Goal: Task Accomplishment & Management: Manage account settings

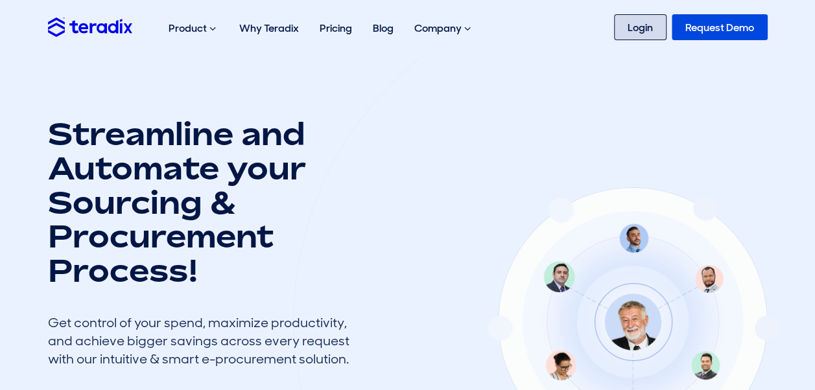
click at [634, 20] on link "Login" at bounding box center [640, 27] width 52 height 26
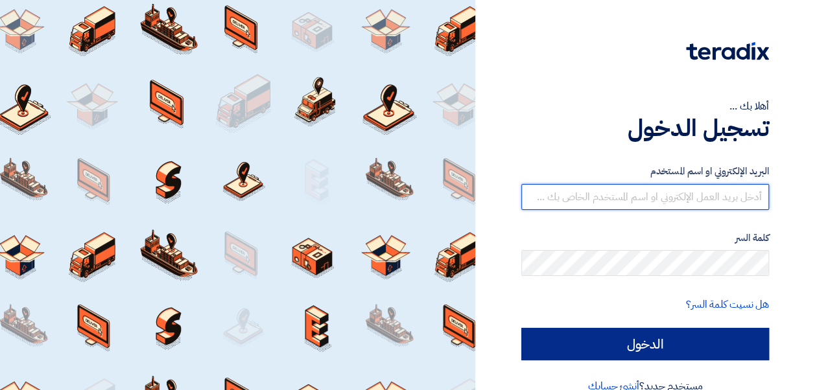
type input "[EMAIL_ADDRESS][PERSON_NAME][DOMAIN_NAME]"
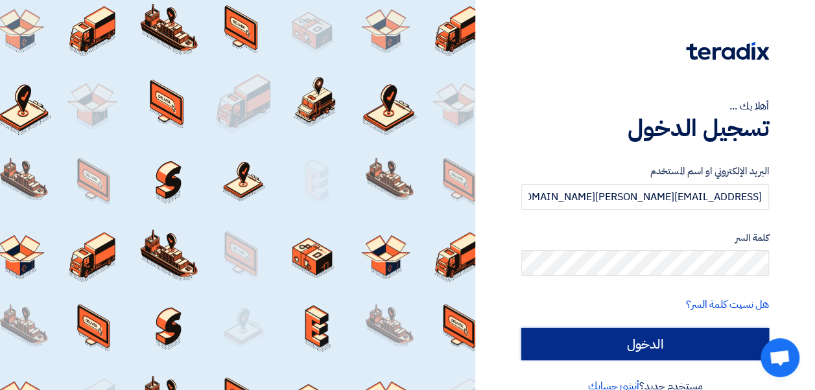
click at [604, 338] on input "الدخول" at bounding box center [645, 344] width 248 height 32
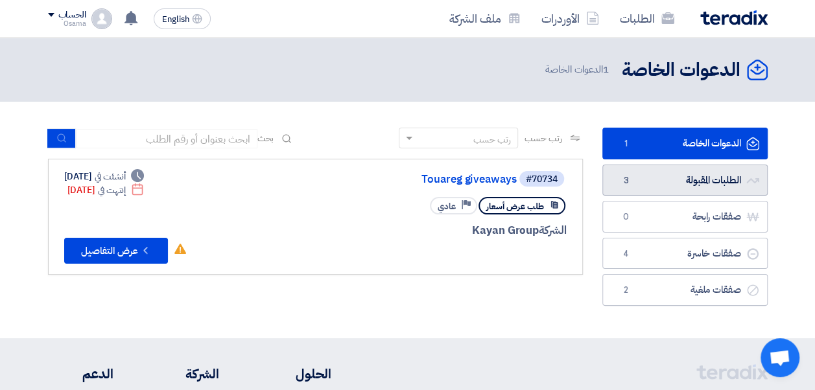
click at [671, 170] on link "الطلبات المقبولة الطلبات المقبولة 3" at bounding box center [684, 181] width 165 height 32
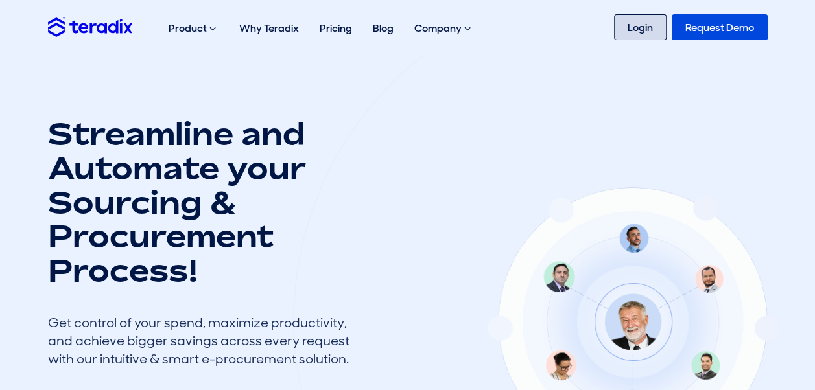
click at [625, 26] on link "Login" at bounding box center [640, 27] width 52 height 26
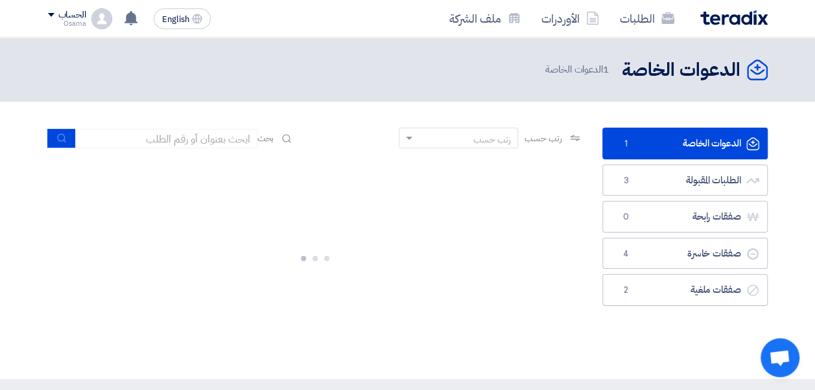
click at [51, 17] on span at bounding box center [51, 15] width 6 height 4
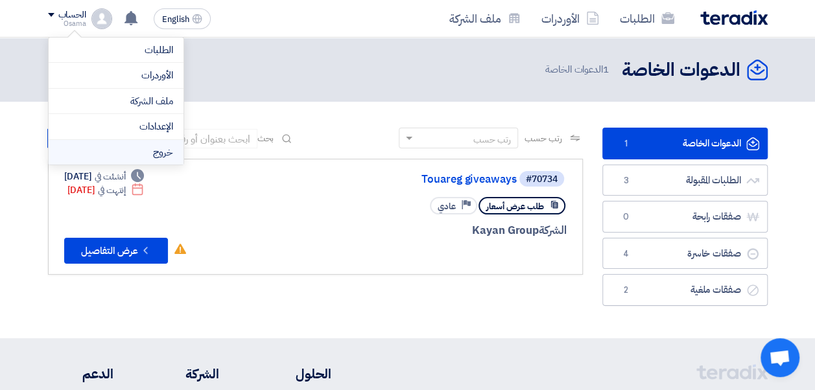
click at [131, 149] on li "خروج" at bounding box center [116, 152] width 135 height 25
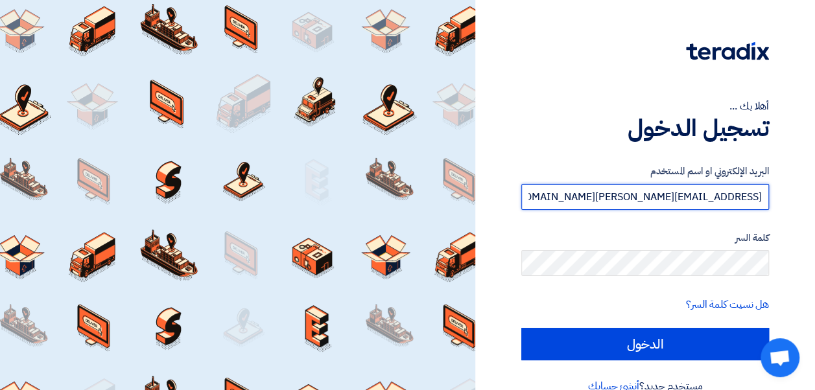
click at [570, 192] on input "[EMAIL_ADDRESS][PERSON_NAME][DOMAIN_NAME]" at bounding box center [645, 197] width 248 height 26
click at [583, 194] on input "[EMAIL_ADDRESS][PERSON_NAME][DOMAIN_NAME]" at bounding box center [645, 197] width 248 height 26
type input "amr.nada@leapeg.com"
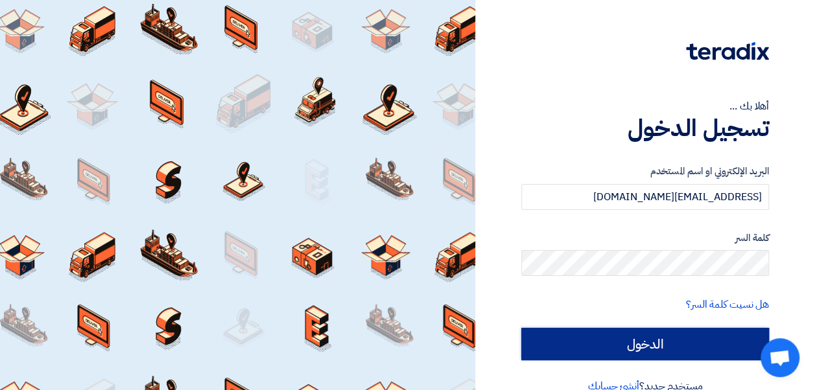
click at [605, 340] on input "الدخول" at bounding box center [645, 344] width 248 height 32
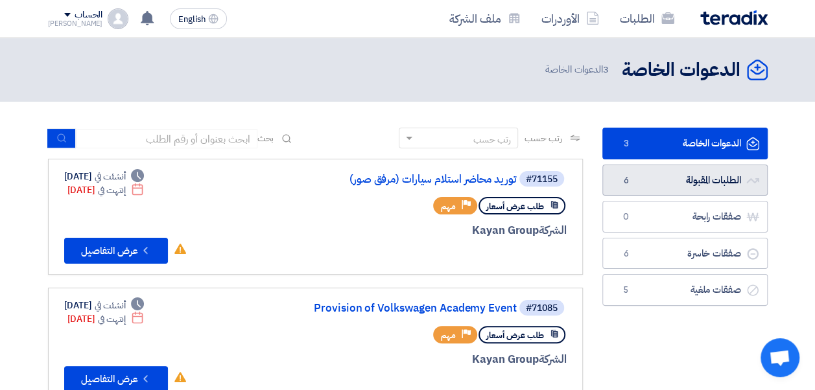
click at [658, 191] on link "الطلبات المقبولة الطلبات المقبولة 6" at bounding box center [684, 181] width 165 height 32
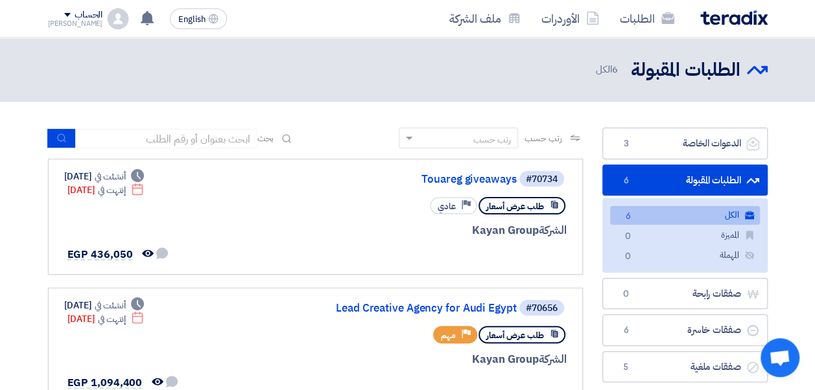
click at [680, 178] on link "الطلبات المقبولة الطلبات المقبولة 6" at bounding box center [684, 181] width 165 height 32
click at [669, 208] on link "الكل الكل 6" at bounding box center [685, 215] width 150 height 19
